Goal: Task Accomplishment & Management: Manage account settings

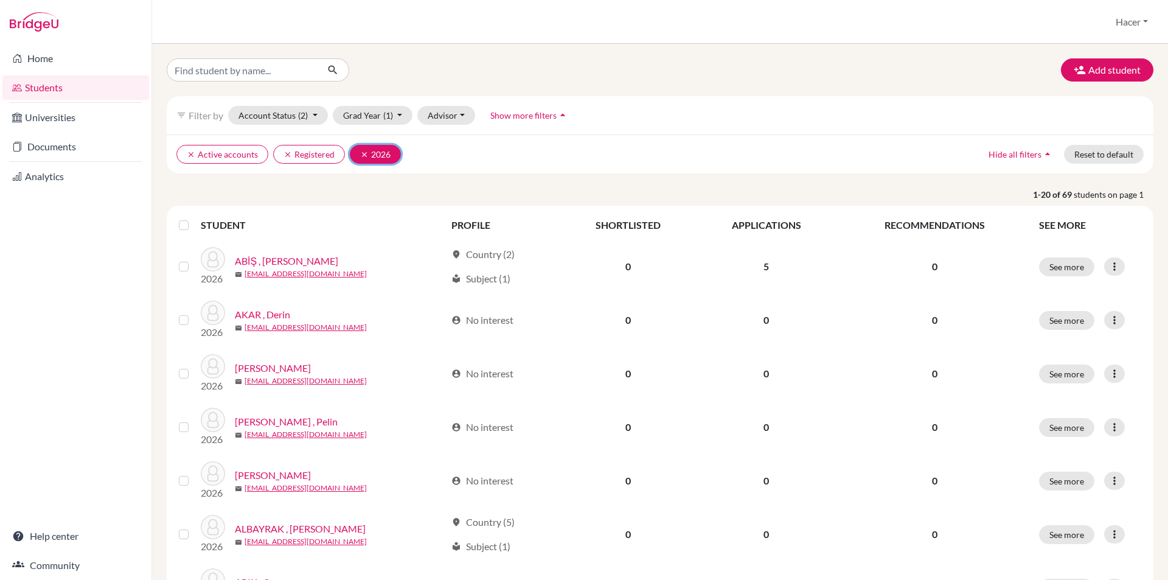
click at [363, 156] on icon "clear" at bounding box center [364, 154] width 9 height 9
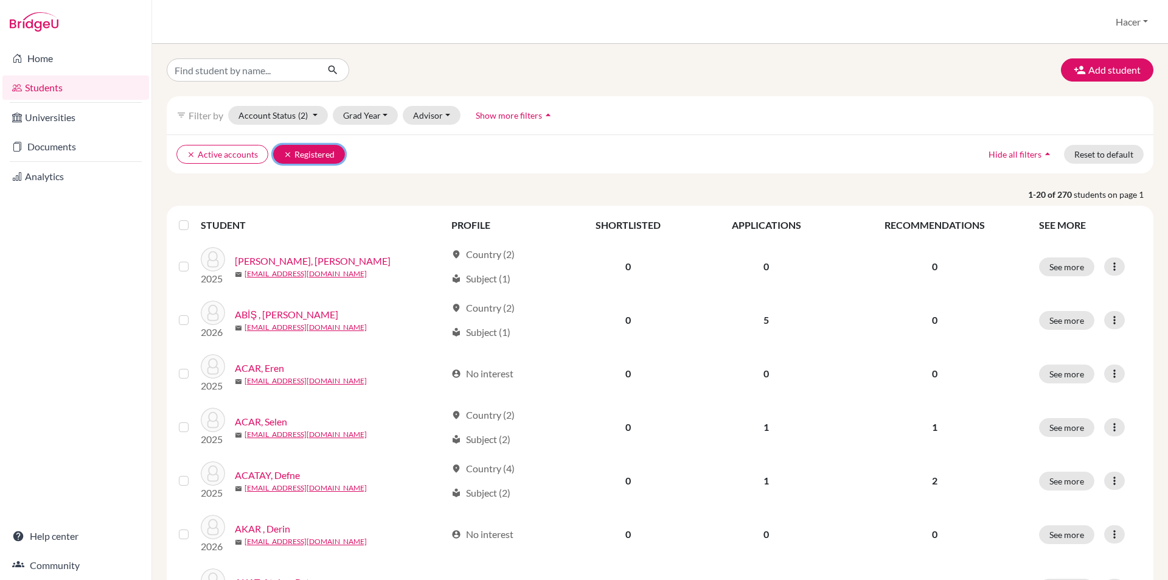
click at [285, 156] on icon "clear" at bounding box center [288, 154] width 9 height 9
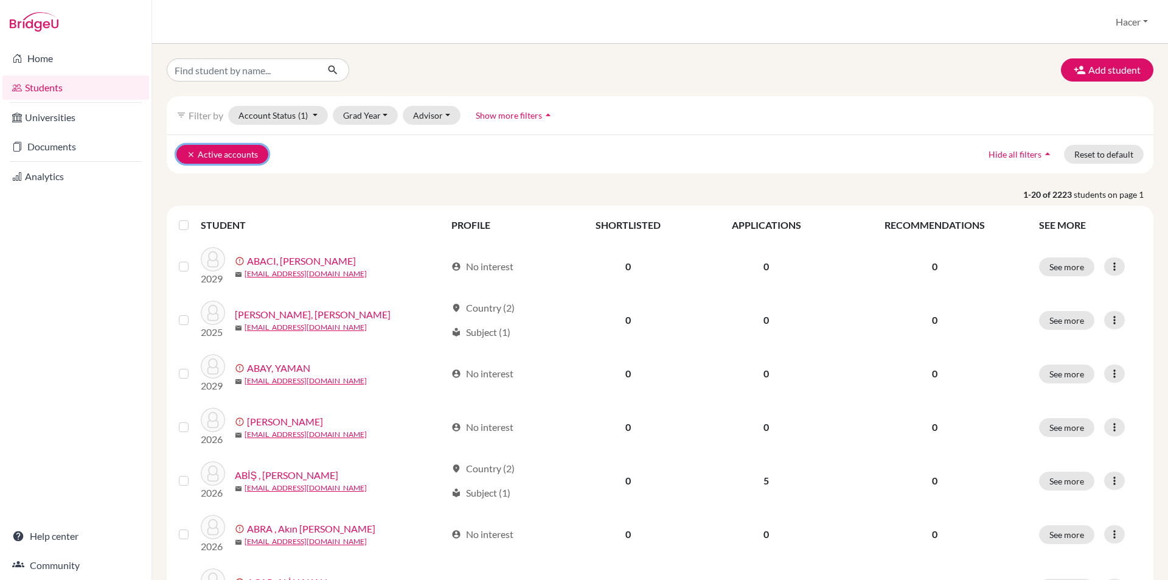
click at [188, 156] on icon "clear" at bounding box center [191, 154] width 9 height 9
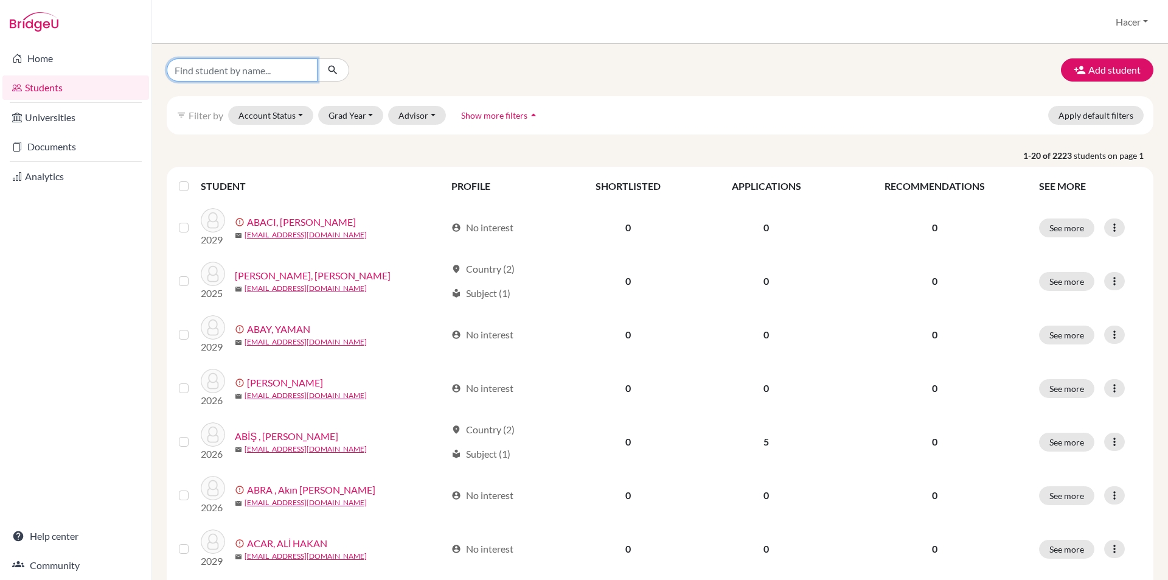
click at [207, 71] on input "Find student by name..." at bounding box center [242, 69] width 151 height 23
type input "ege"
click button "submit" at bounding box center [333, 69] width 32 height 23
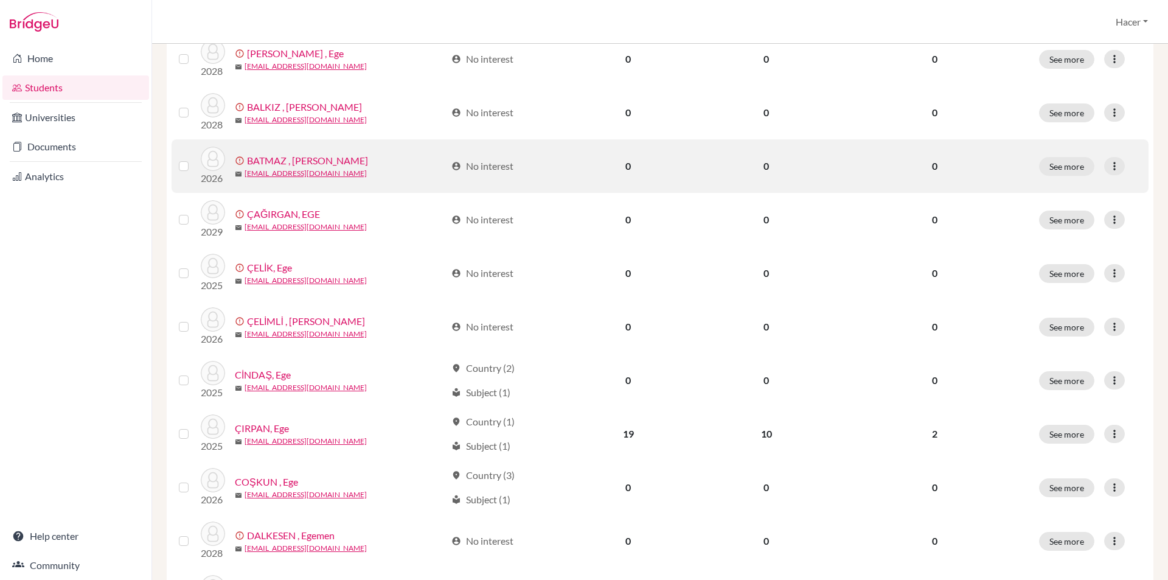
scroll to position [773, 0]
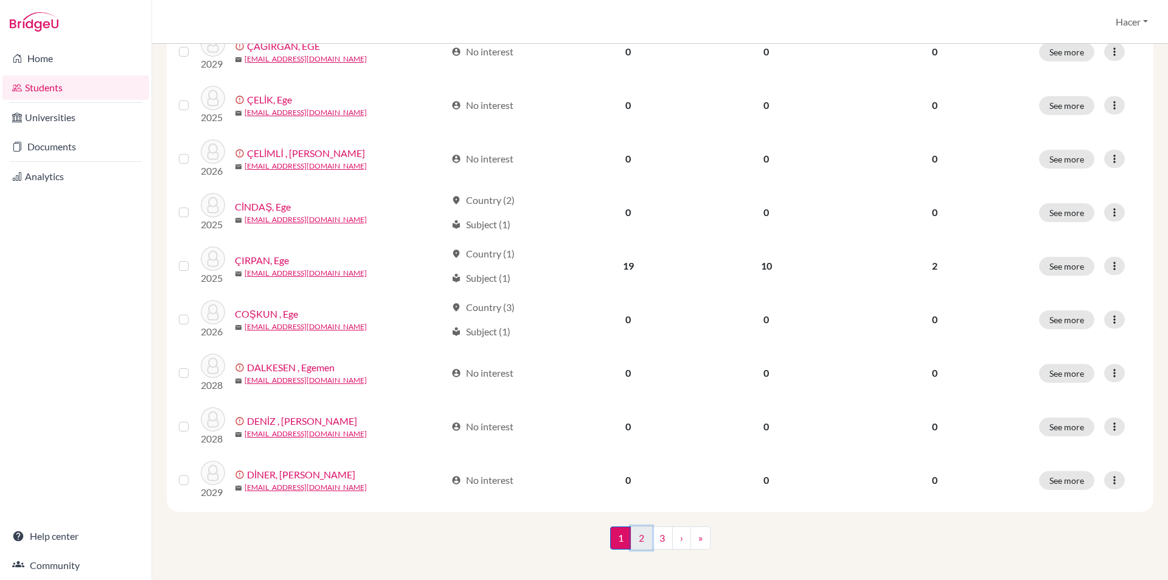
click at [633, 526] on link "2" at bounding box center [641, 537] width 21 height 23
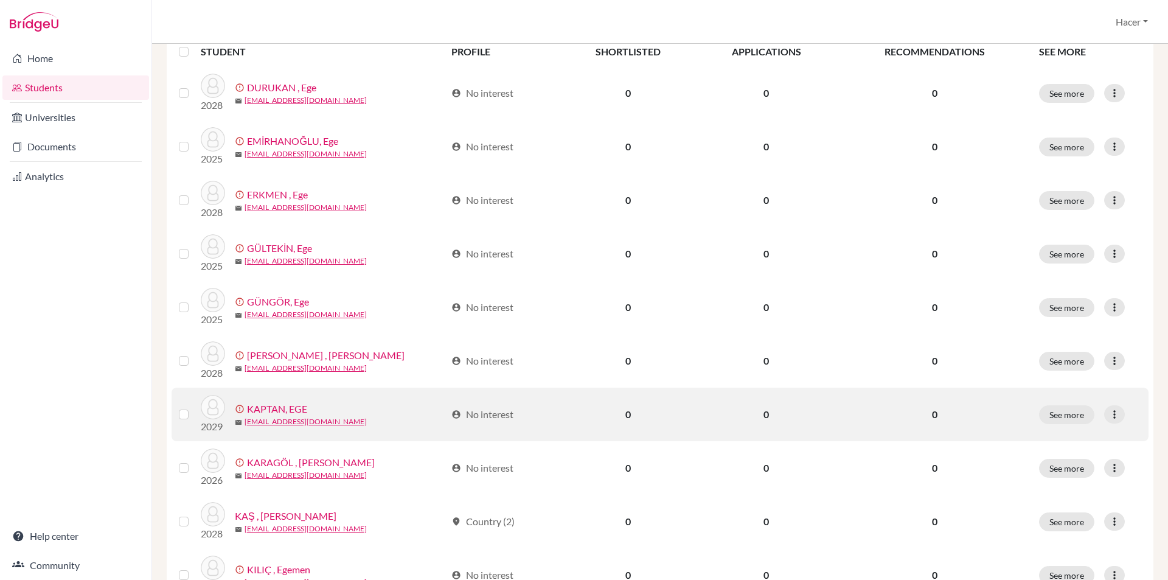
scroll to position [122, 0]
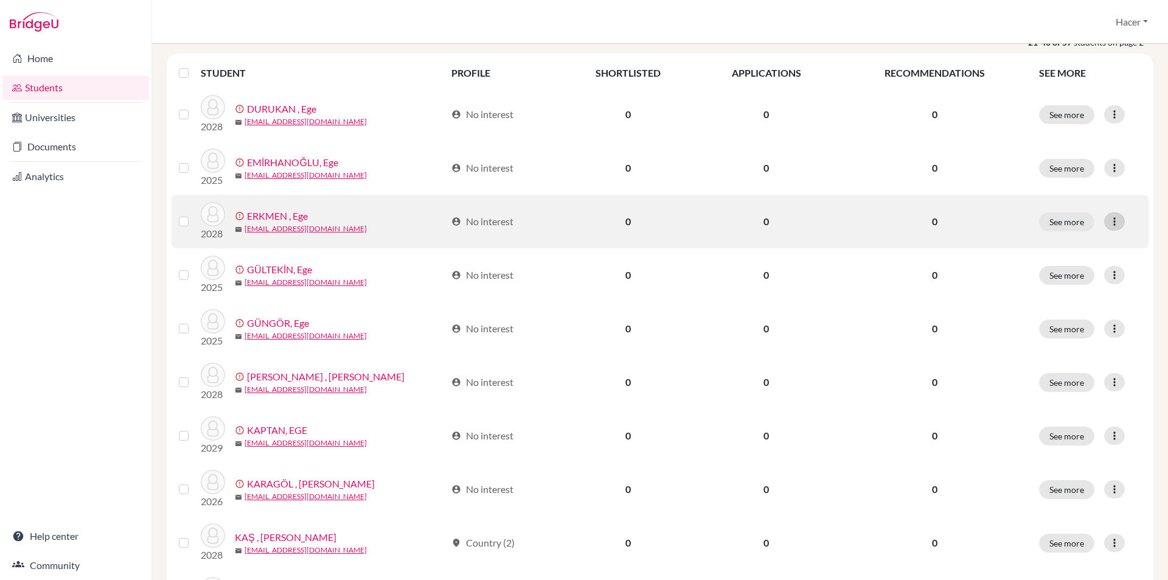
click at [1111, 215] on icon at bounding box center [1115, 221] width 12 height 12
click at [1056, 276] on button "Resend invite email" at bounding box center [1059, 285] width 110 height 19
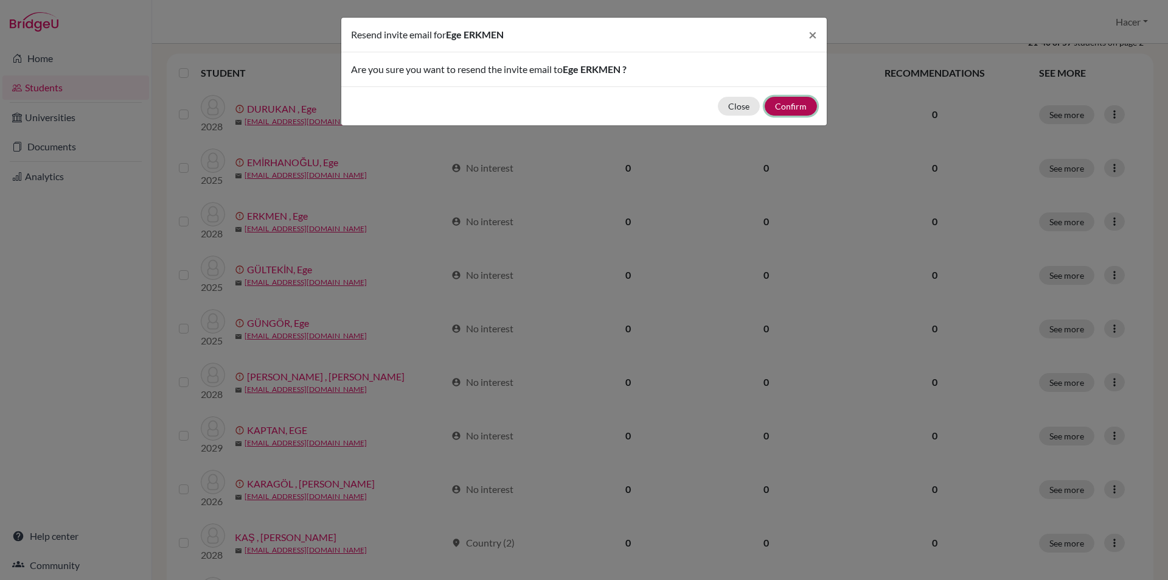
click at [798, 106] on button "Confirm" at bounding box center [791, 106] width 52 height 19
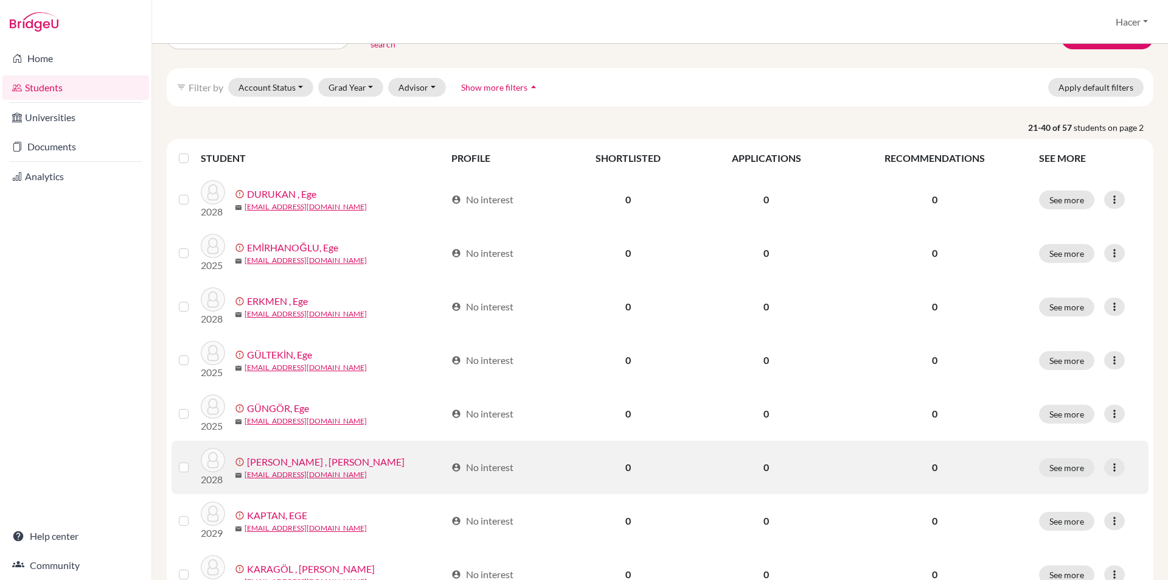
scroll to position [0, 0]
